Goal: Task Accomplishment & Management: Manage account settings

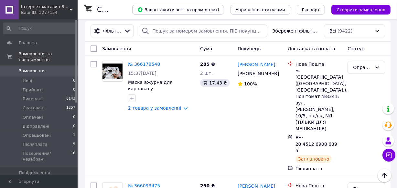
scroll to position [59, 0]
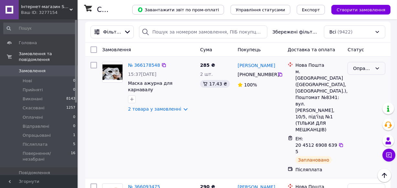
click at [369, 65] on div "Опрацьовані" at bounding box center [362, 68] width 19 height 7
click at [367, 113] on li "Післяплата" at bounding box center [366, 121] width 37 height 18
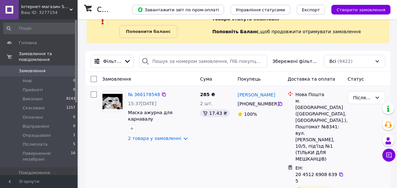
click at [114, 99] on img at bounding box center [112, 102] width 20 height 16
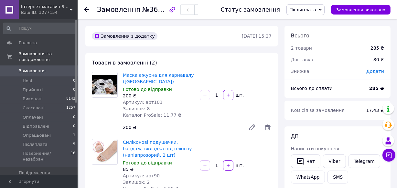
click at [50, 68] on span "Замовлення" at bounding box center [39, 71] width 41 height 6
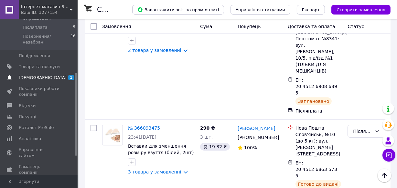
scroll to position [136, 0]
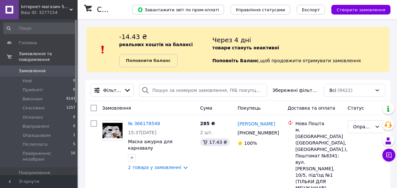
click at [53, 181] on span "Товари та послуги" at bounding box center [39, 184] width 41 height 6
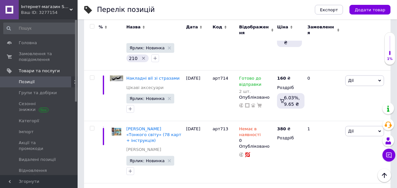
scroll to position [670, 0]
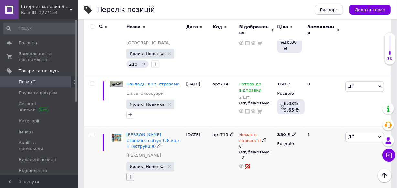
click at [130, 176] on icon "button" at bounding box center [130, 178] width 4 height 4
type input "193"
checkbox input "true"
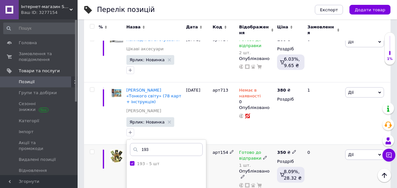
scroll to position [729, 0]
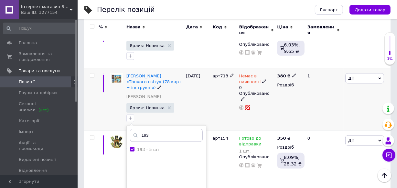
type input "193"
checkbox input "false"
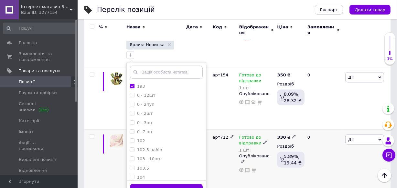
scroll to position [817, 0]
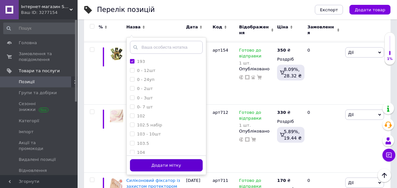
click at [163, 160] on button "Додати мітку" at bounding box center [166, 166] width 73 height 13
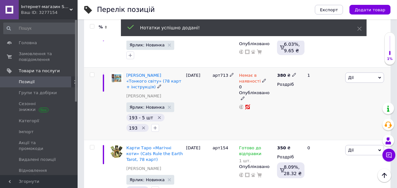
scroll to position [729, 0]
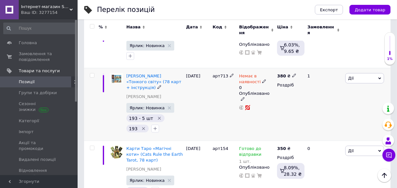
click at [292, 74] on use at bounding box center [294, 76] width 4 height 4
type input "390"
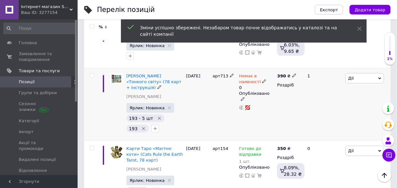
click at [262, 80] on icon at bounding box center [264, 82] width 4 height 4
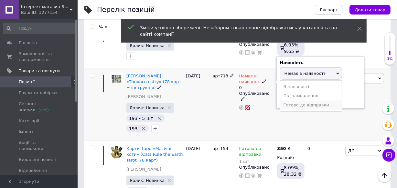
click at [295, 101] on li "Готово до відправки" at bounding box center [310, 105] width 61 height 9
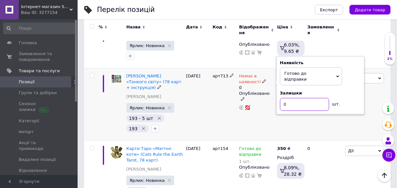
click at [294, 98] on input "0" at bounding box center [304, 104] width 49 height 13
type input "1"
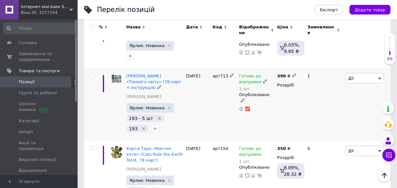
click at [157, 116] on icon "Видалити мітку" at bounding box center [159, 118] width 5 height 5
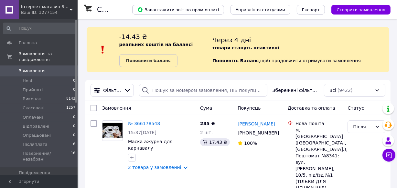
click at [42, 68] on span "Замовлення" at bounding box center [39, 71] width 41 height 6
